Goal: Information Seeking & Learning: Find specific fact

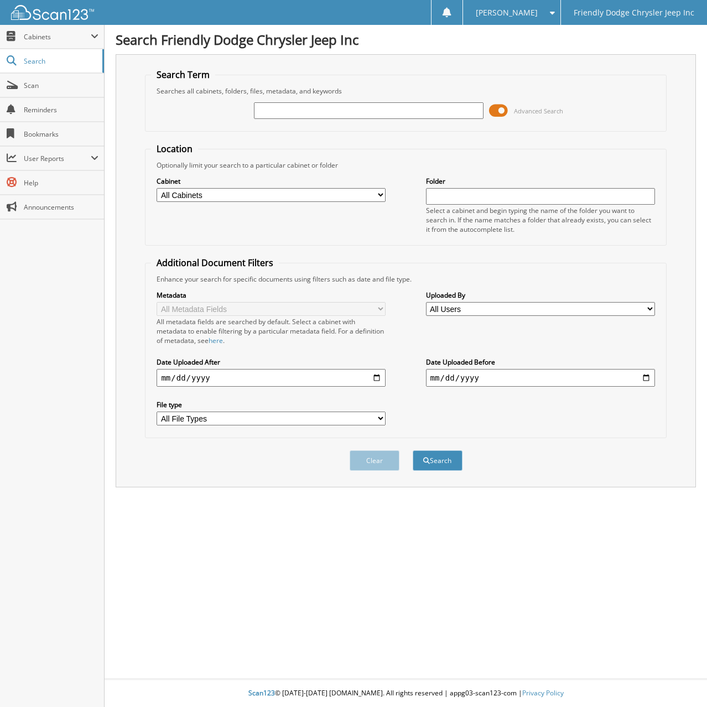
click at [273, 107] on input "text" at bounding box center [368, 110] width 229 height 17
type input "6078282"
click at [413, 450] on button "Search" at bounding box center [438, 460] width 50 height 20
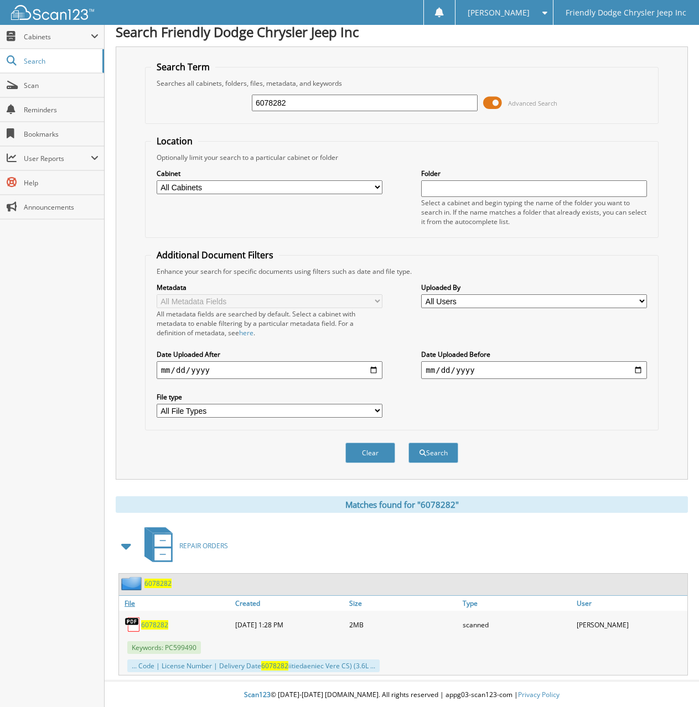
scroll to position [10, 0]
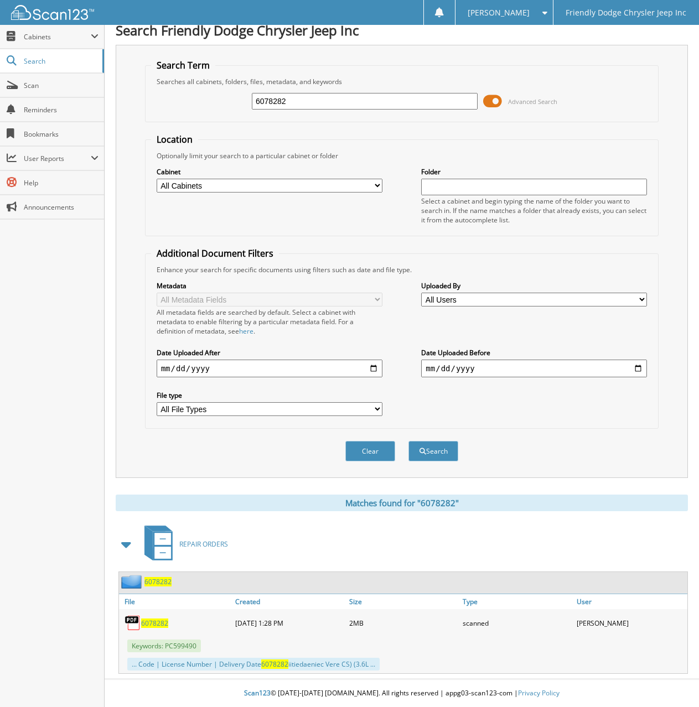
click at [153, 623] on span "6078282" at bounding box center [154, 623] width 27 height 9
drag, startPoint x: 303, startPoint y: 95, endPoint x: 188, endPoint y: 109, distance: 115.5
click at [188, 109] on div "6078282 Advanced Search" at bounding box center [402, 101] width 502 height 30
type input "69078496"
click at [408, 441] on button "Search" at bounding box center [433, 451] width 50 height 20
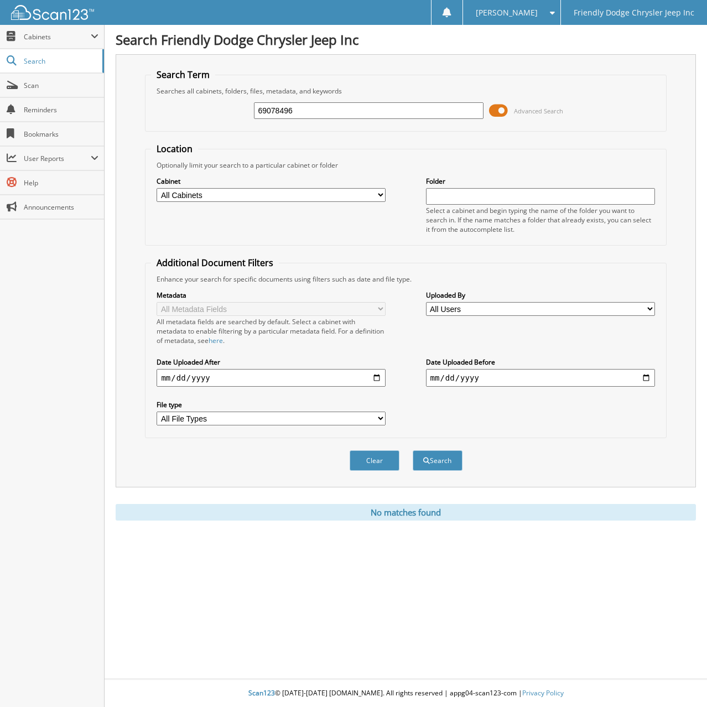
drag, startPoint x: 297, startPoint y: 116, endPoint x: 173, endPoint y: 113, distance: 124.0
click at [173, 113] on div "69078496 Advanced Search" at bounding box center [405, 111] width 509 height 30
type input "6078496"
click at [413, 450] on button "Search" at bounding box center [438, 460] width 50 height 20
click at [298, 113] on input "6078496" at bounding box center [368, 110] width 229 height 17
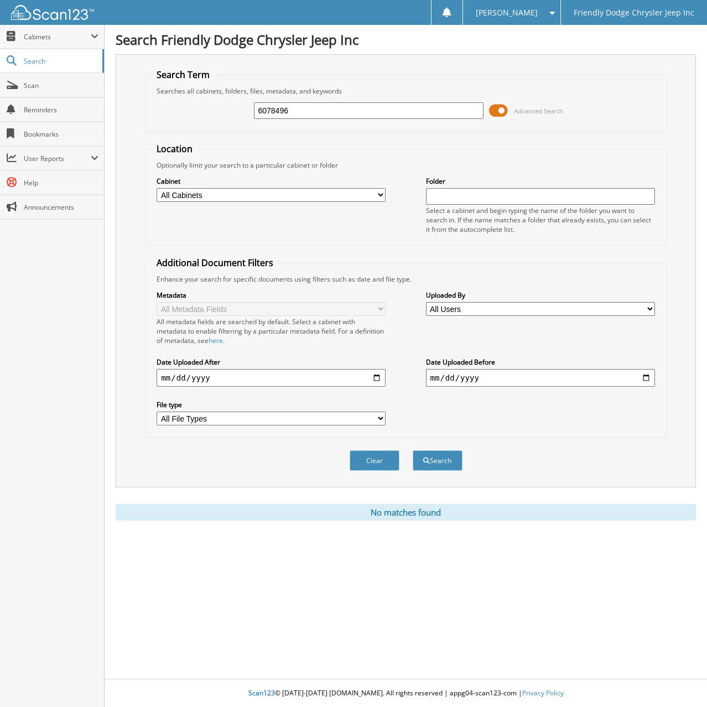
click at [310, 115] on input "6078496" at bounding box center [368, 110] width 229 height 17
click at [413, 450] on button "Search" at bounding box center [438, 460] width 50 height 20
drag, startPoint x: 307, startPoint y: 112, endPoint x: 89, endPoint y: 113, distance: 218.0
click at [89, 113] on body "[PERSON_NAME] Settings Logout Friendly Dodge Chrysler Jeep Inc Close Cabinets M…" at bounding box center [353, 353] width 707 height 707
type input "6076632"
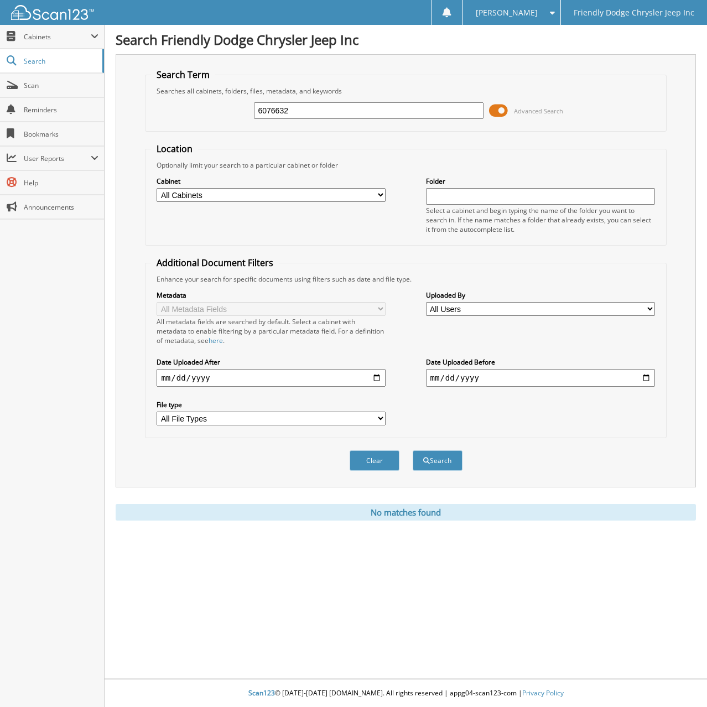
click at [413, 450] on button "Search" at bounding box center [438, 460] width 50 height 20
